Goal: Check status

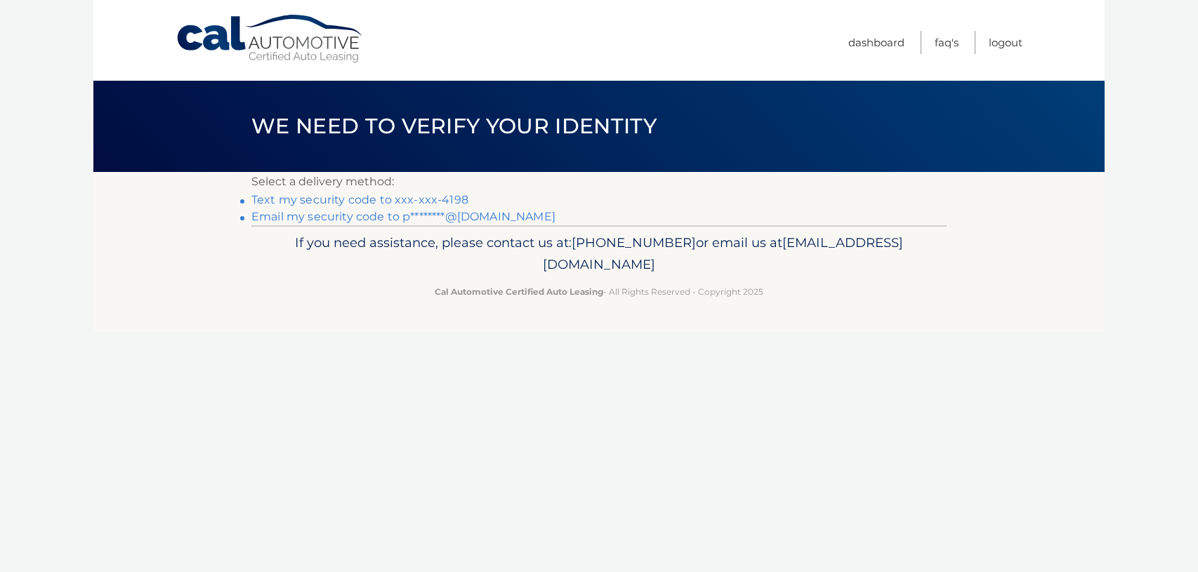
click at [440, 201] on link "Text my security code to xxx-xxx-4198" at bounding box center [359, 199] width 217 height 13
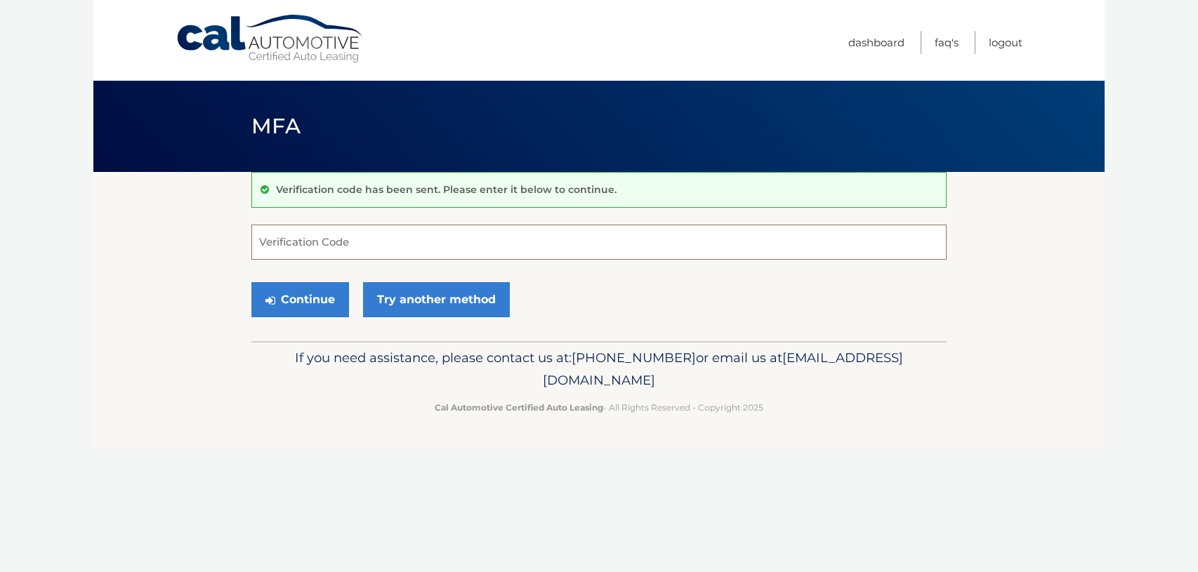
click at [310, 242] on input "Verification Code" at bounding box center [598, 242] width 695 height 35
type input "076079"
click at [251, 282] on button "Continue" at bounding box center [300, 299] width 98 height 35
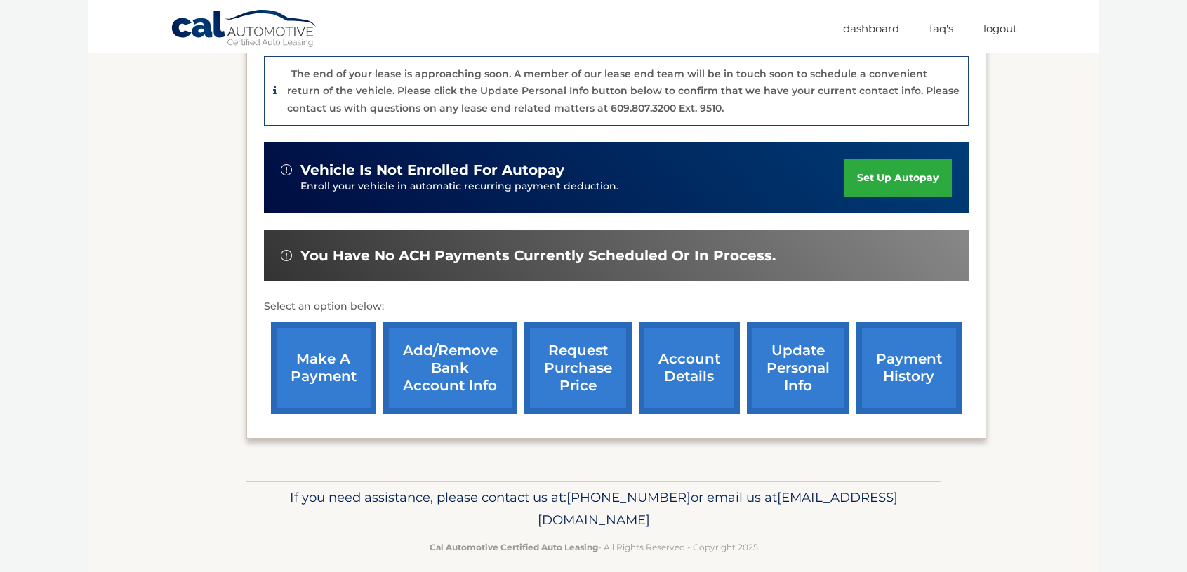
scroll to position [351, 0]
click at [906, 362] on link "payment history" at bounding box center [908, 368] width 105 height 92
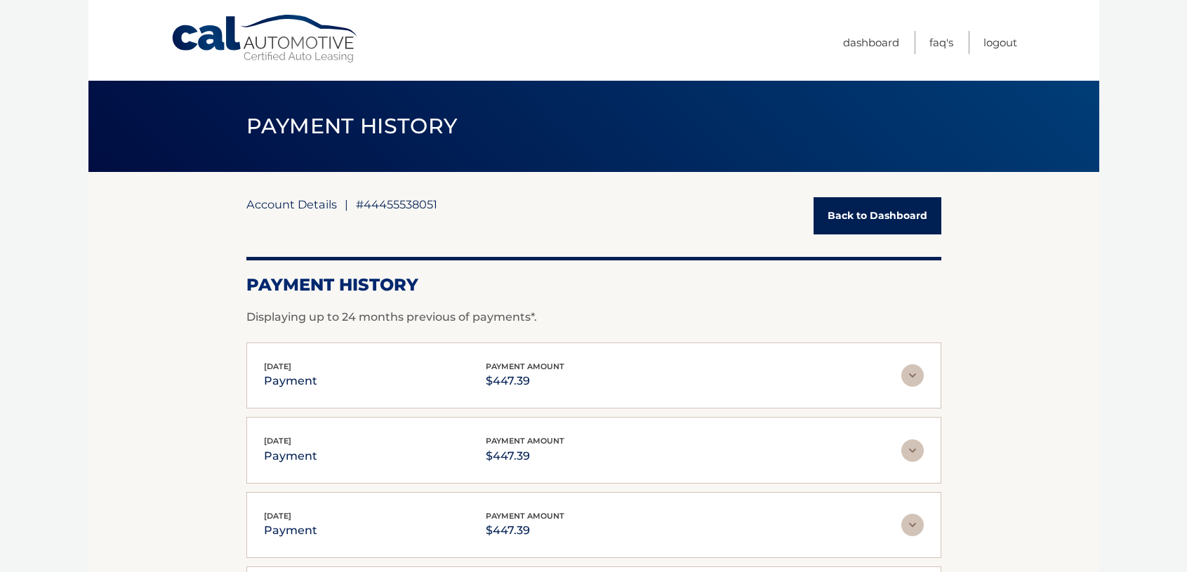
click at [307, 208] on link "Account Details" at bounding box center [291, 204] width 91 height 14
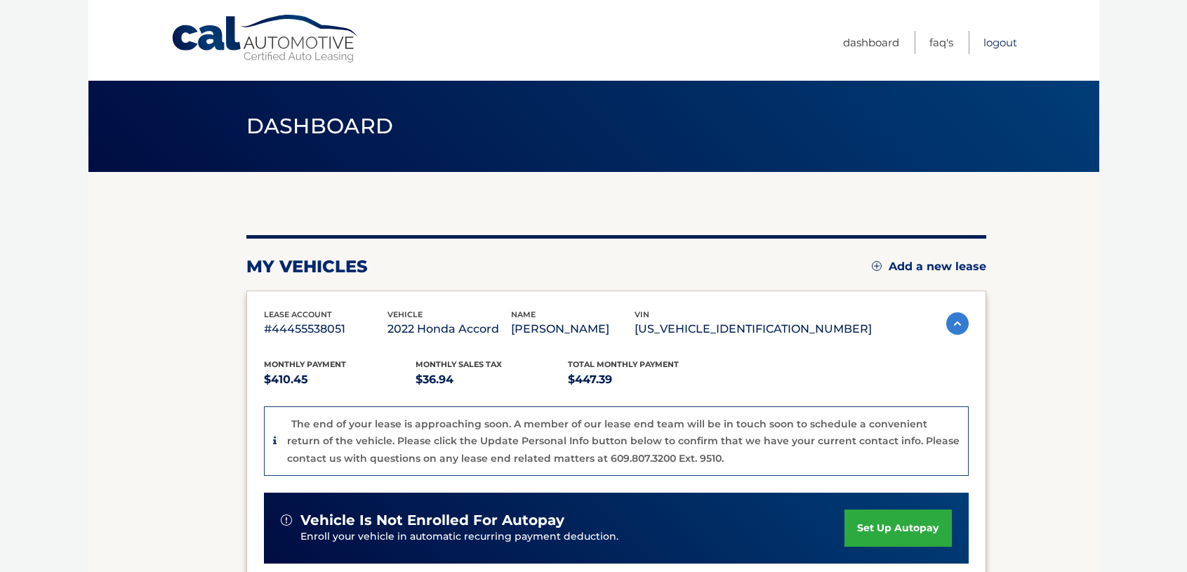
click at [993, 41] on link "Logout" at bounding box center [1000, 42] width 34 height 23
